Goal: Find specific page/section: Find specific page/section

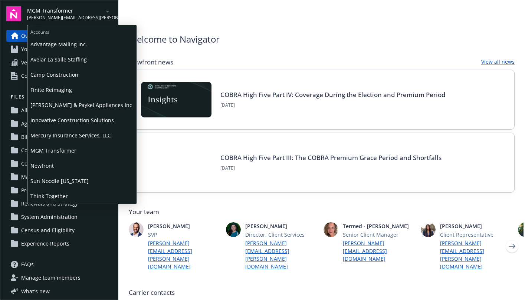
scroll to position [297, 0]
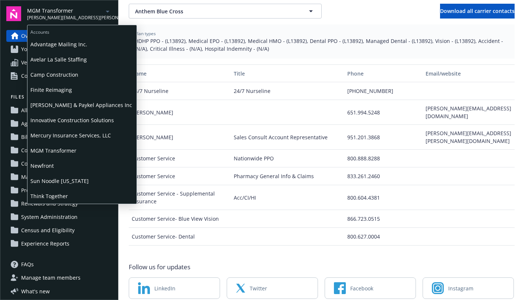
click at [56, 151] on span "MGM Transformer" at bounding box center [81, 150] width 103 height 15
